Goal: Task Accomplishment & Management: Manage account settings

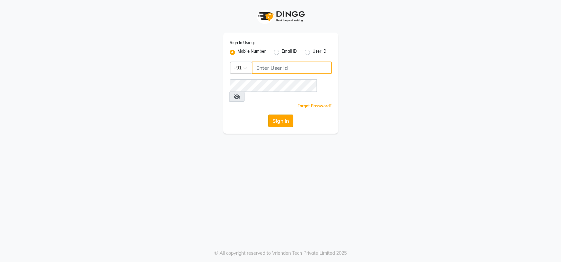
type input "9920427159"
click at [279, 114] on button "Sign In" at bounding box center [280, 120] width 25 height 12
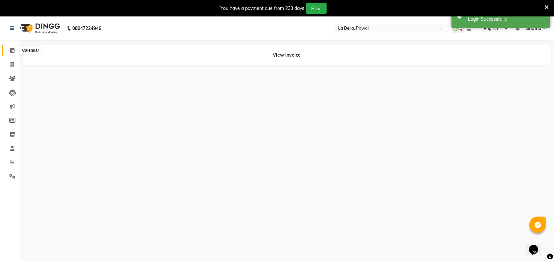
click at [9, 49] on span at bounding box center [12, 51] width 11 height 8
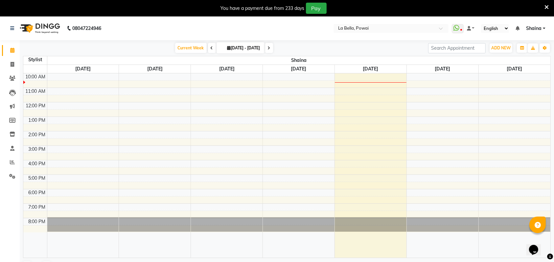
click at [544, 7] on icon at bounding box center [546, 7] width 4 height 6
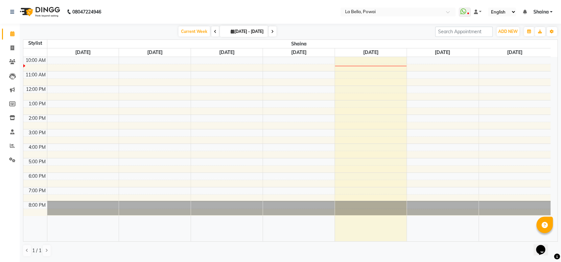
click at [236, 29] on span "[DATE] - [DATE]" at bounding box center [247, 31] width 36 height 5
select select "9"
select select "2025"
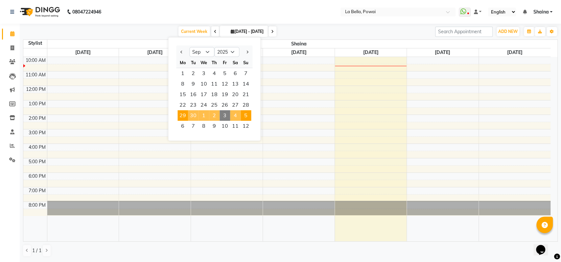
click at [223, 115] on span "3" at bounding box center [224, 115] width 11 height 11
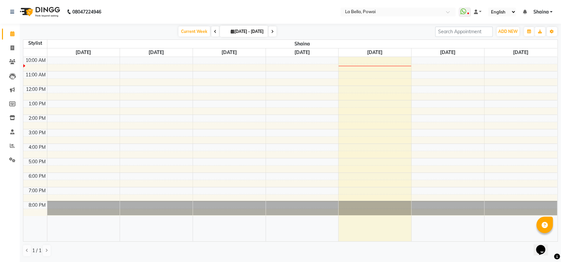
click at [274, 32] on icon at bounding box center [272, 32] width 3 height 4
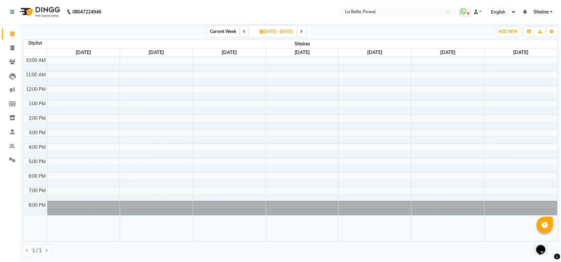
click at [213, 34] on span "Current Week" at bounding box center [223, 31] width 32 height 10
type input "[DATE]"
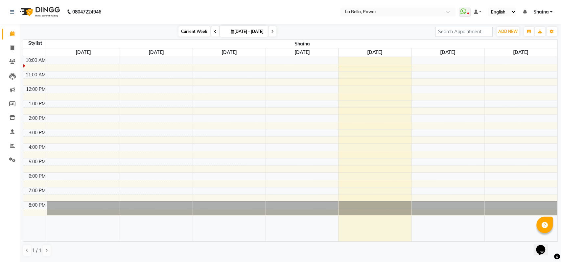
click at [178, 31] on span "Current Week" at bounding box center [194, 31] width 32 height 10
click at [188, 31] on span "Current Week" at bounding box center [194, 31] width 32 height 10
click at [11, 50] on icon at bounding box center [13, 47] width 4 height 5
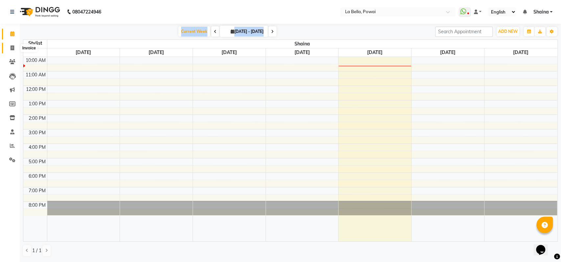
select select "service"
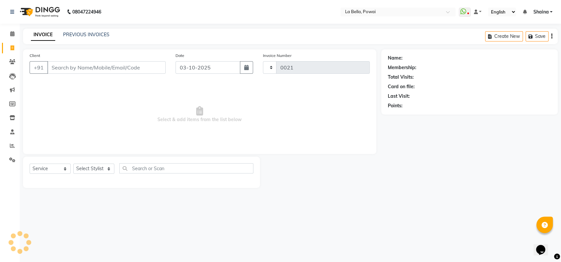
click at [11, 50] on icon at bounding box center [13, 47] width 4 height 5
select select "5681"
select select "service"
click at [12, 59] on icon at bounding box center [12, 61] width 6 height 5
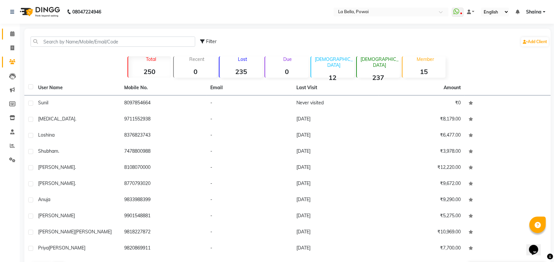
click at [14, 34] on icon at bounding box center [12, 33] width 4 height 5
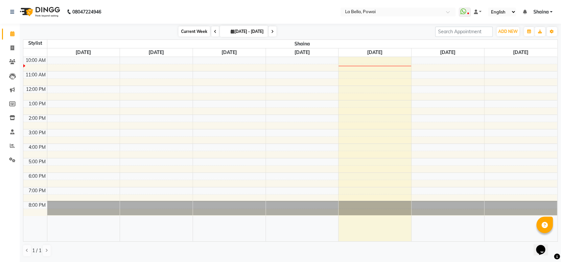
click at [189, 30] on span "Current Week" at bounding box center [194, 31] width 32 height 10
click at [189, 29] on span "Current Week" at bounding box center [194, 31] width 32 height 10
click at [560, 106] on div "Current Week [DATE] [DATE] - [DATE] Toggle Dropdown Add Appointment Add Invoice…" at bounding box center [290, 142] width 541 height 237
click at [192, 33] on span "Current Week" at bounding box center [194, 31] width 32 height 10
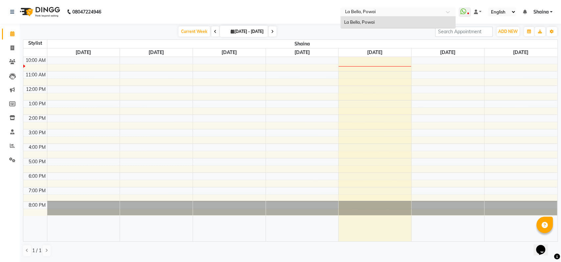
click at [353, 14] on input "text" at bounding box center [391, 12] width 95 height 7
click at [13, 36] on icon at bounding box center [12, 33] width 4 height 5
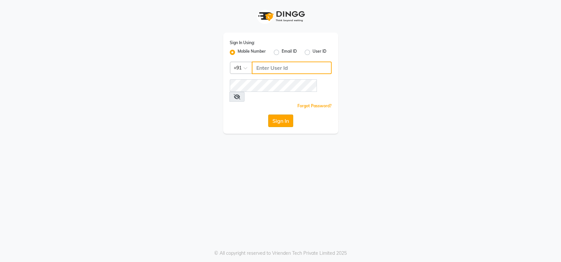
type input "9920427159"
click at [281, 114] on button "Sign In" at bounding box center [280, 120] width 25 height 12
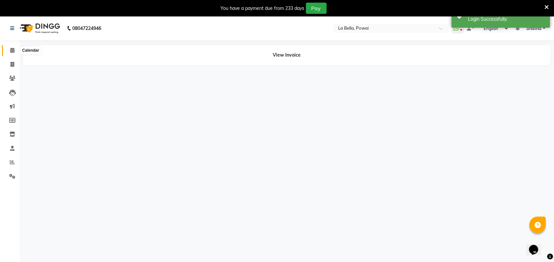
click at [12, 49] on icon at bounding box center [12, 50] width 4 height 5
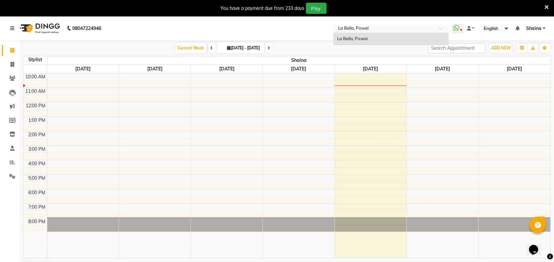
click at [399, 28] on input "text" at bounding box center [384, 29] width 95 height 7
click at [399, 29] on input "text" at bounding box center [384, 29] width 95 height 7
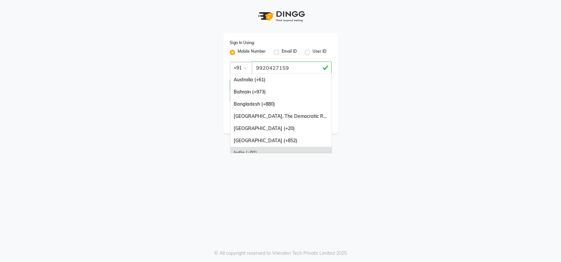
click at [246, 64] on div at bounding box center [240, 67] width 21 height 7
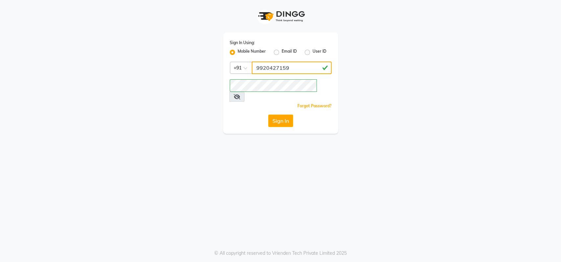
click at [256, 71] on input "9920427159" at bounding box center [292, 67] width 80 height 12
type input "9022420717"
click at [286, 114] on button "Sign In" at bounding box center [280, 120] width 25 height 12
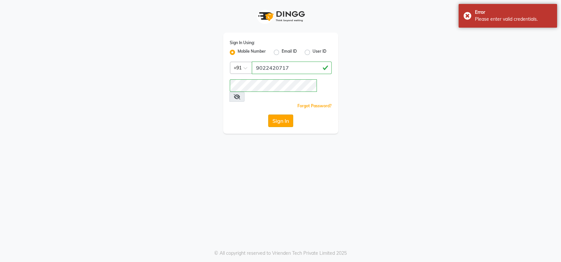
click at [286, 114] on button "Sign In" at bounding box center [280, 120] width 25 height 12
click at [357, 70] on div "Sign In Using: Mobile Number Email ID User ID Country Code × +91 9022420717 Rem…" at bounding box center [280, 66] width 375 height 133
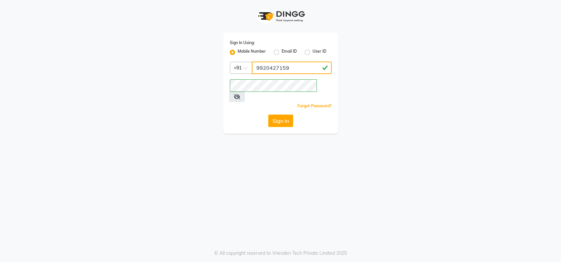
click at [283, 70] on input "9920427159" at bounding box center [292, 67] width 80 height 12
click at [290, 66] on input "9022420717" at bounding box center [292, 67] width 80 height 12
type input "9920427159"
click at [276, 114] on button "Sign In" at bounding box center [280, 120] width 25 height 12
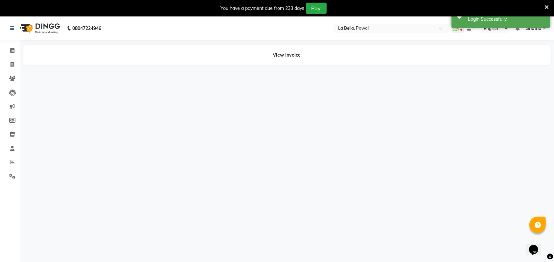
click at [546, 7] on icon at bounding box center [546, 7] width 4 height 6
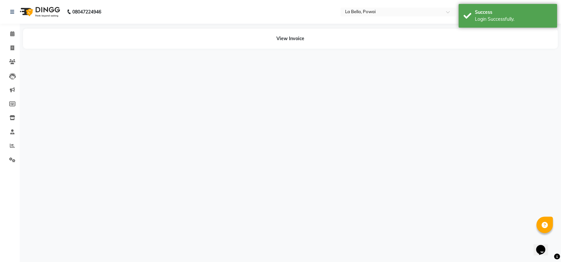
click at [546, 7] on div "Success Login Successfully." at bounding box center [507, 16] width 99 height 24
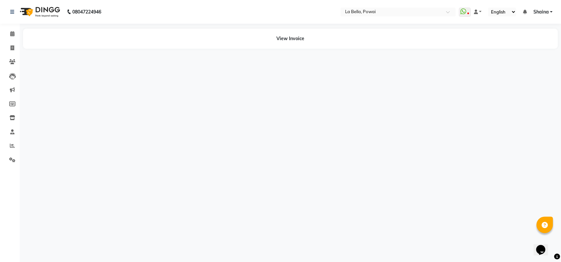
click at [531, 11] on ul "WhatsApp Status ✕ Status: Disconnected Most Recent Message: 30-04-2025 05:11 PM…" at bounding box center [507, 12] width 97 height 9
click at [544, 15] on span "Shaina" at bounding box center [540, 12] width 15 height 7
click at [477, 17] on nav "08047224946 Select Location × La Bella, Powai WhatsApp Status ✕ Status: Disconn…" at bounding box center [280, 12] width 561 height 24
